Goal: Find specific page/section: Find specific page/section

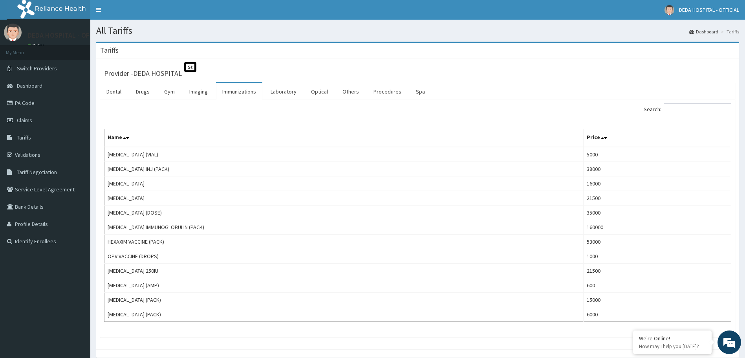
click at [31, 103] on link "PA Code" at bounding box center [45, 102] width 90 height 17
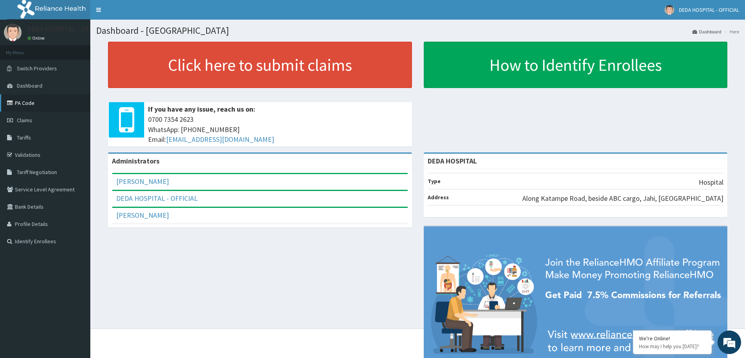
click at [31, 105] on link "PA Code" at bounding box center [45, 102] width 90 height 17
click at [15, 105] on link "PA Code" at bounding box center [45, 102] width 90 height 17
